Goal: Find specific page/section: Find specific page/section

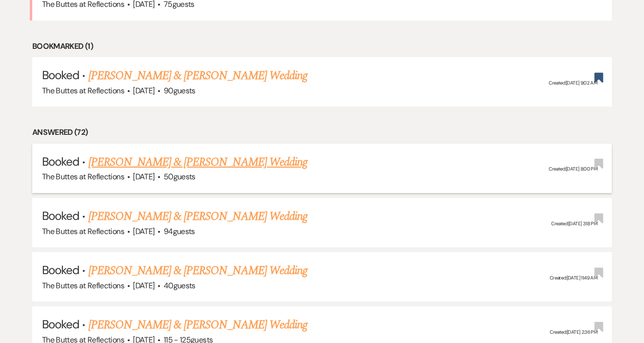
scroll to position [928, 0]
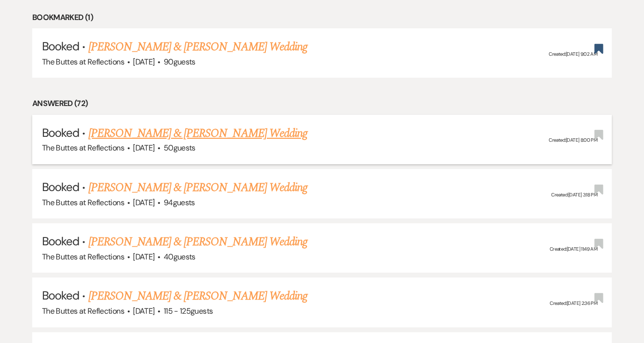
click at [173, 125] on link "[PERSON_NAME] & [PERSON_NAME] Wedding" at bounding box center [197, 134] width 219 height 18
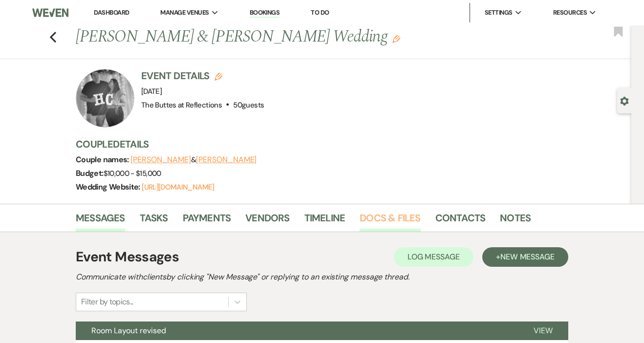
click at [373, 218] on link "Docs & Files" at bounding box center [390, 221] width 61 height 22
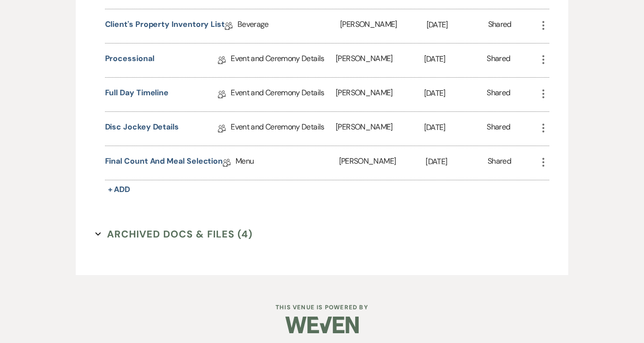
scroll to position [1135, 0]
click at [151, 93] on link "Full Day Timeline" at bounding box center [137, 95] width 64 height 15
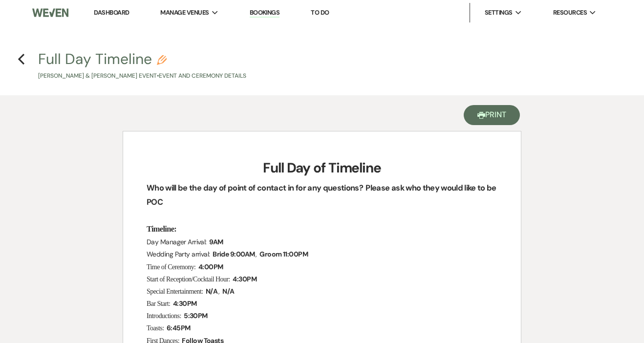
click at [507, 114] on button "Printer Print" at bounding box center [492, 115] width 56 height 20
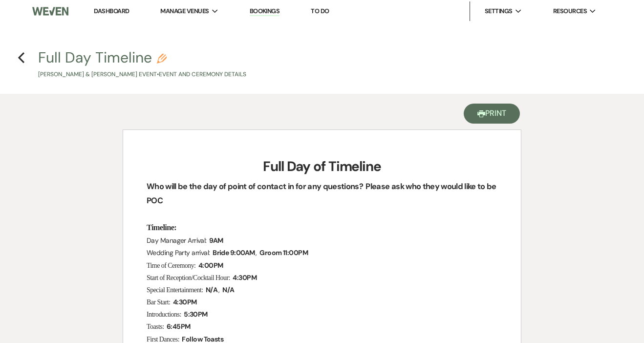
click at [492, 112] on button "Printer Print" at bounding box center [492, 114] width 56 height 20
click at [21, 56] on use "button" at bounding box center [21, 57] width 6 height 11
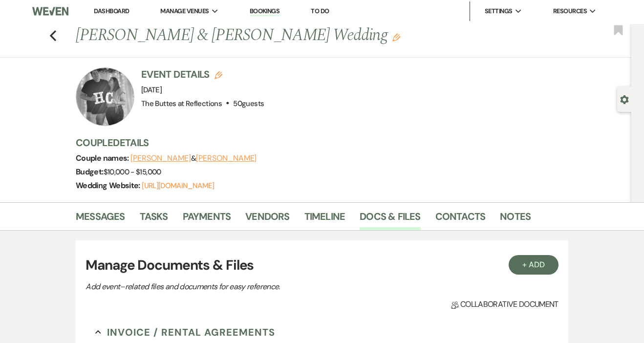
scroll to position [1135, 0]
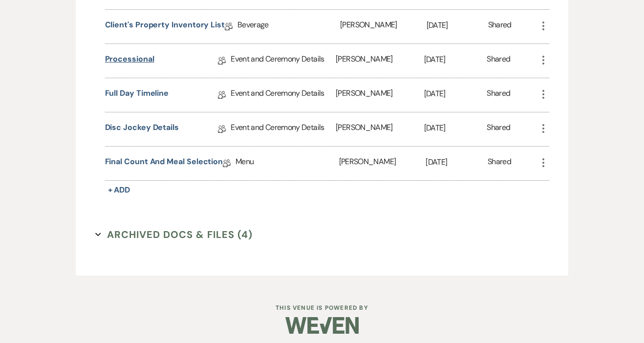
click at [137, 54] on link "Processional" at bounding box center [129, 60] width 49 height 15
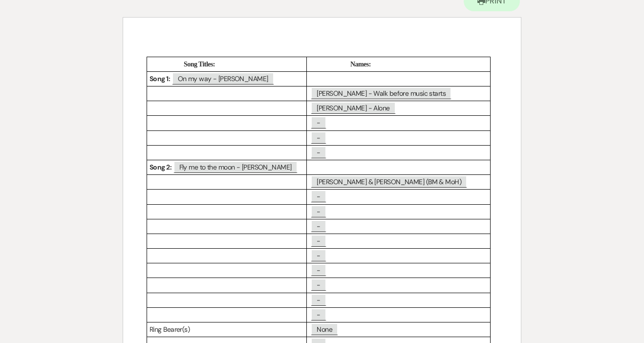
scroll to position [108, 0]
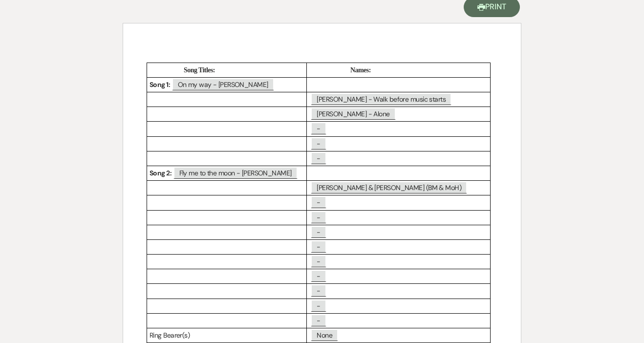
click at [485, 8] on button "Printer Print" at bounding box center [492, 7] width 56 height 20
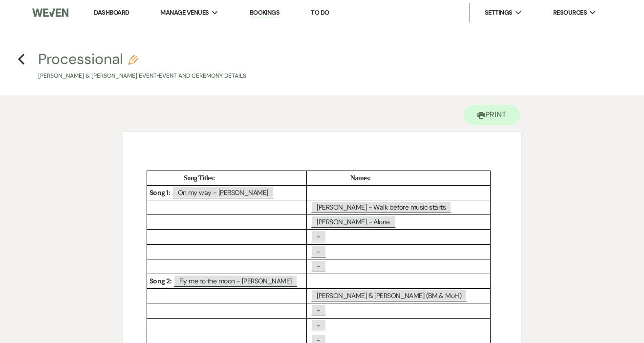
scroll to position [0, 0]
click at [17, 61] on h4 "Previous Processional Pencil Cameron Davidson & Hannah Miller's Event • Event a…" at bounding box center [322, 65] width 644 height 32
click at [22, 57] on use "button" at bounding box center [21, 59] width 6 height 11
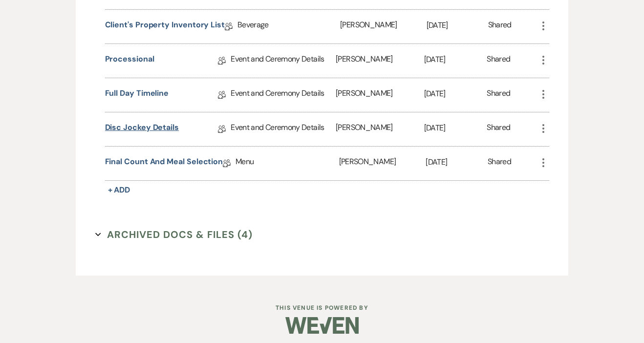
click at [122, 131] on link "Disc Jockey Details" at bounding box center [142, 129] width 74 height 15
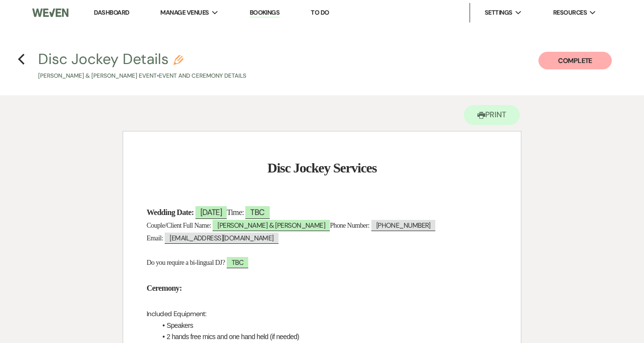
scroll to position [1916, 0]
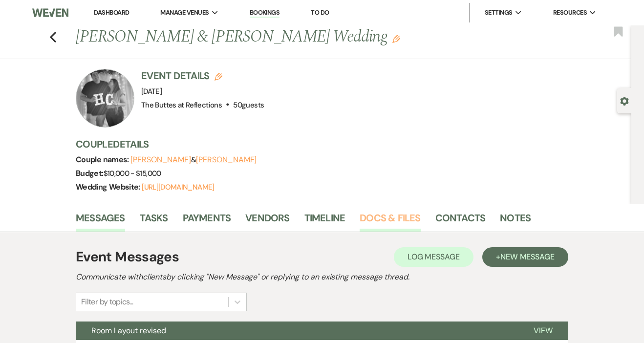
click at [381, 220] on link "Docs & Files" at bounding box center [390, 221] width 61 height 22
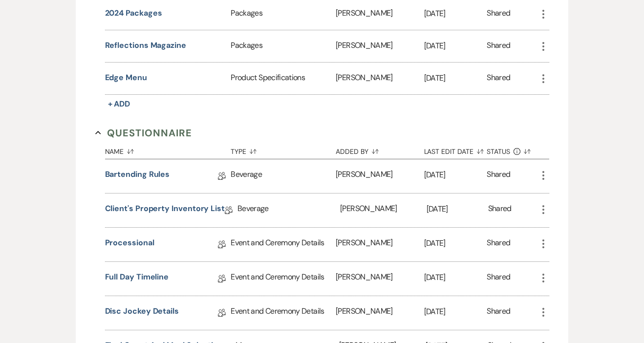
scroll to position [1032, 0]
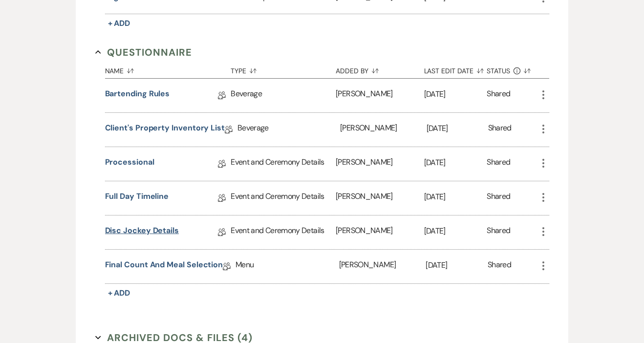
click at [150, 232] on link "Disc Jockey Details" at bounding box center [142, 232] width 74 height 15
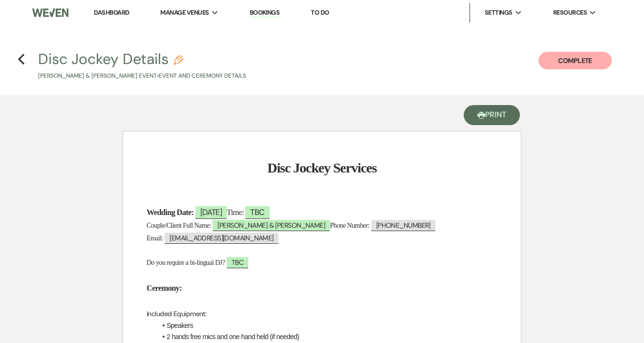
click at [494, 110] on button "Printer Print" at bounding box center [492, 115] width 56 height 20
